Goal: Navigation & Orientation: Find specific page/section

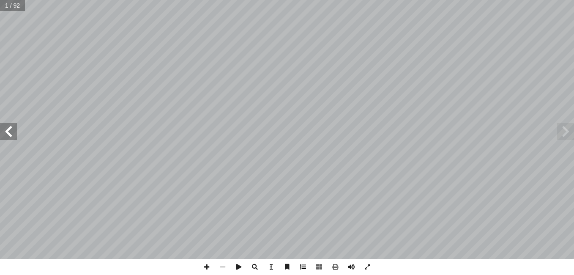
click at [308, 273] on span at bounding box center [303, 267] width 16 height 16
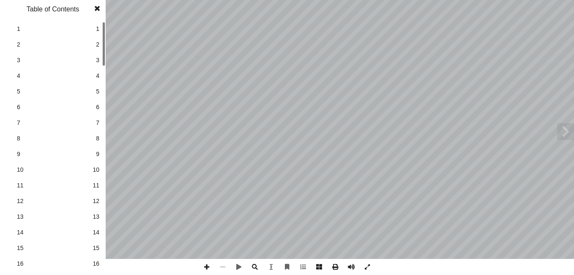
click at [94, 264] on span "16" at bounding box center [96, 263] width 7 height 9
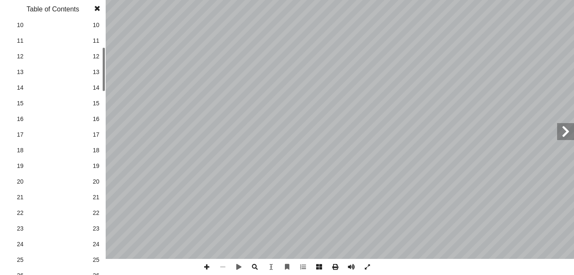
click at [104, 86] on div at bounding box center [103, 69] width 3 height 44
click at [96, 224] on link "23 23" at bounding box center [51, 229] width 95 height 16
click at [101, 2] on span at bounding box center [97, 8] width 15 height 17
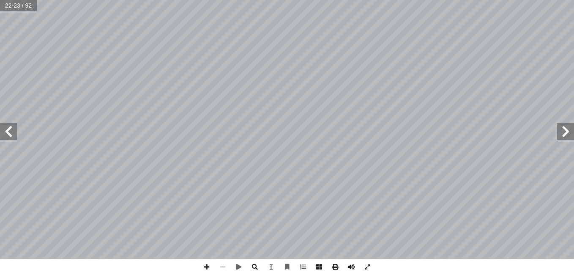
click at [10, 132] on span at bounding box center [8, 131] width 17 height 17
click at [206, 265] on span at bounding box center [207, 267] width 16 height 16
